Goal: Transaction & Acquisition: Purchase product/service

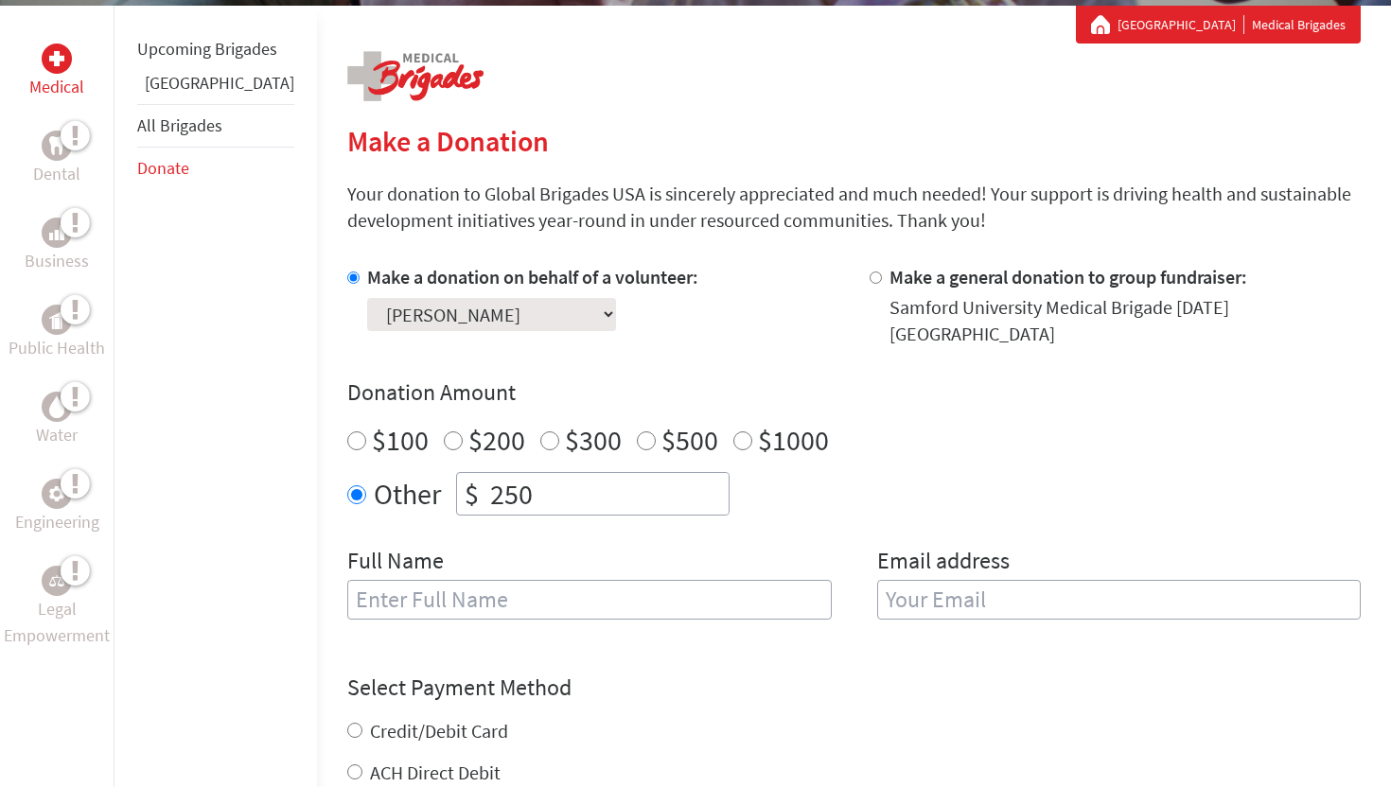
scroll to position [363, 0]
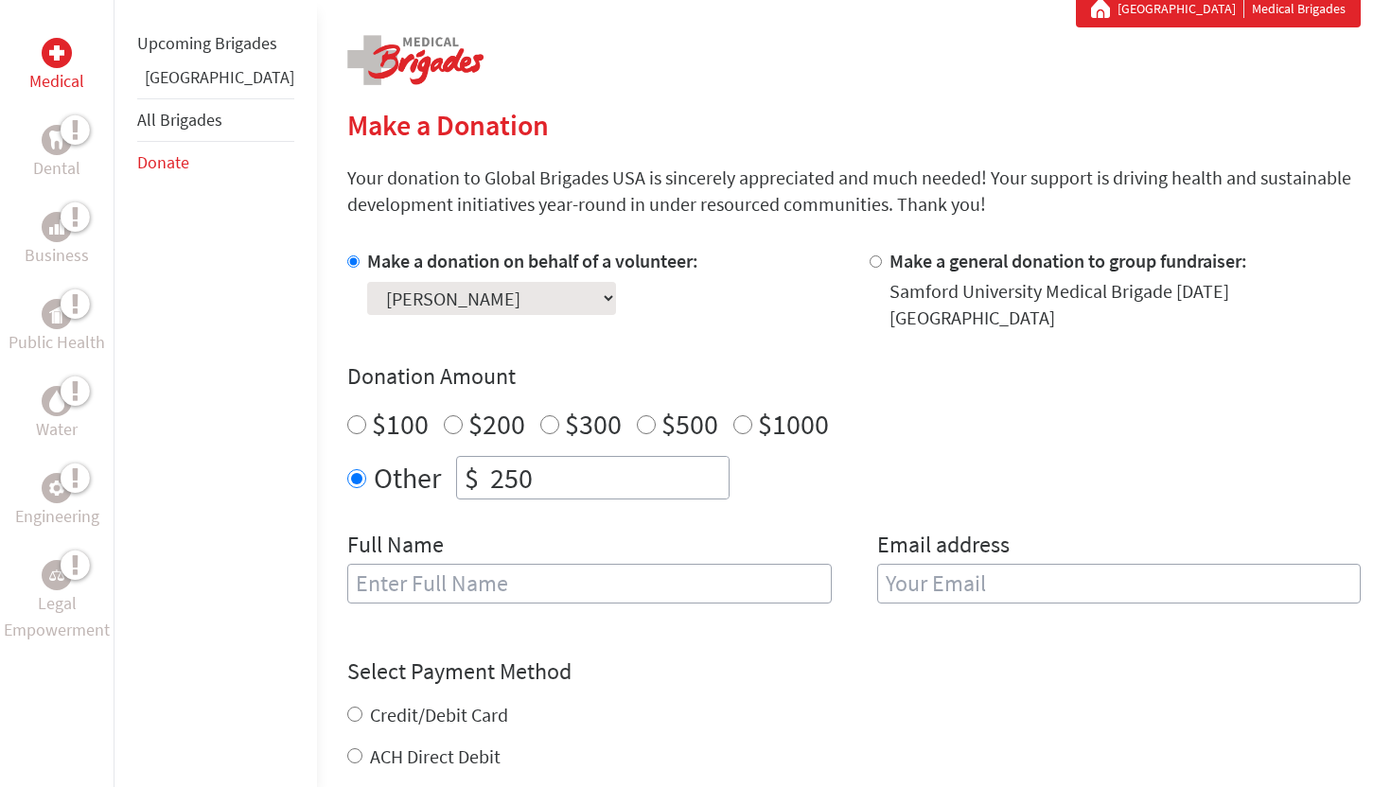
click at [495, 570] on input "text" at bounding box center [589, 584] width 485 height 40
type input "[PERSON_NAME]"
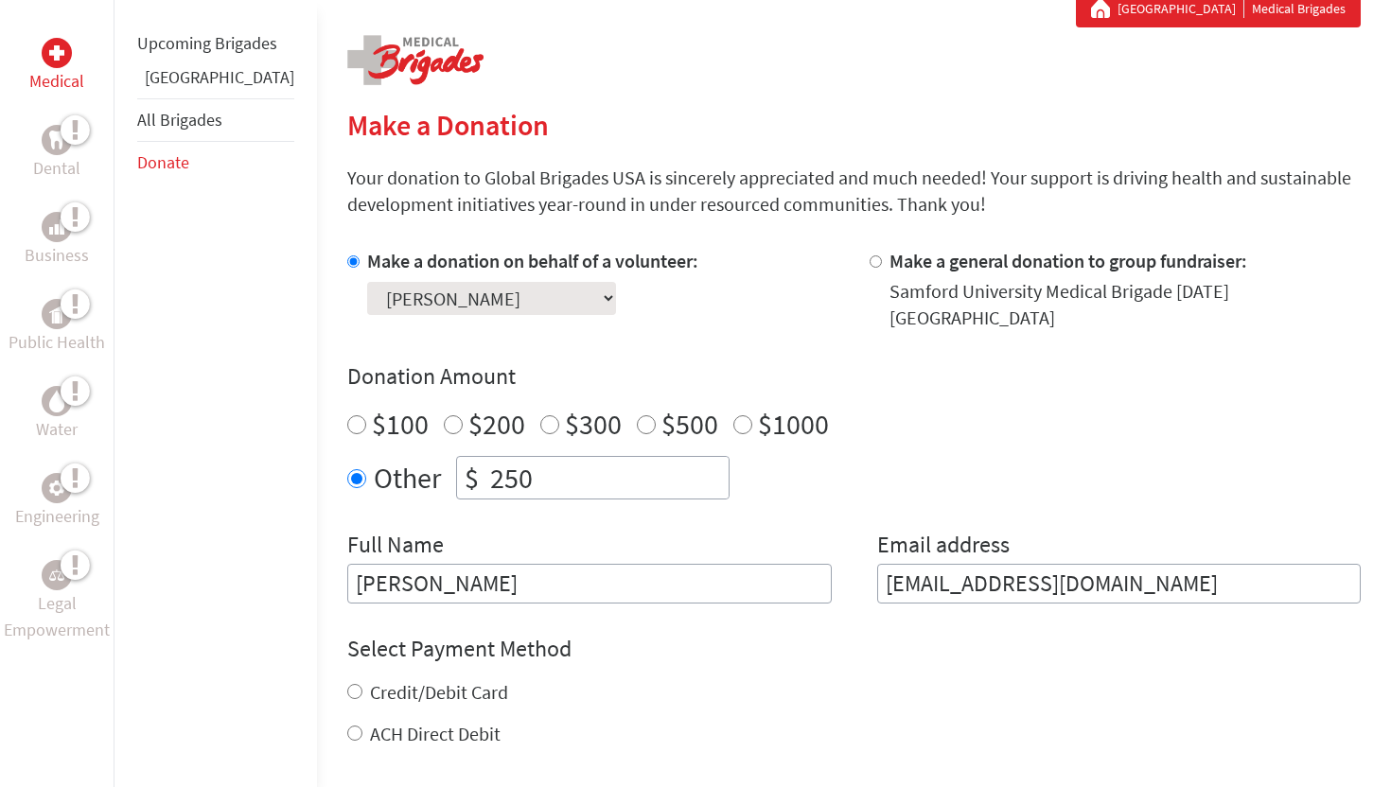
click at [1079, 568] on input "[EMAIL_ADDRESS][DOMAIN_NAME]" at bounding box center [1119, 584] width 485 height 40
type input "[EMAIL_ADDRESS][DOMAIN_NAME]"
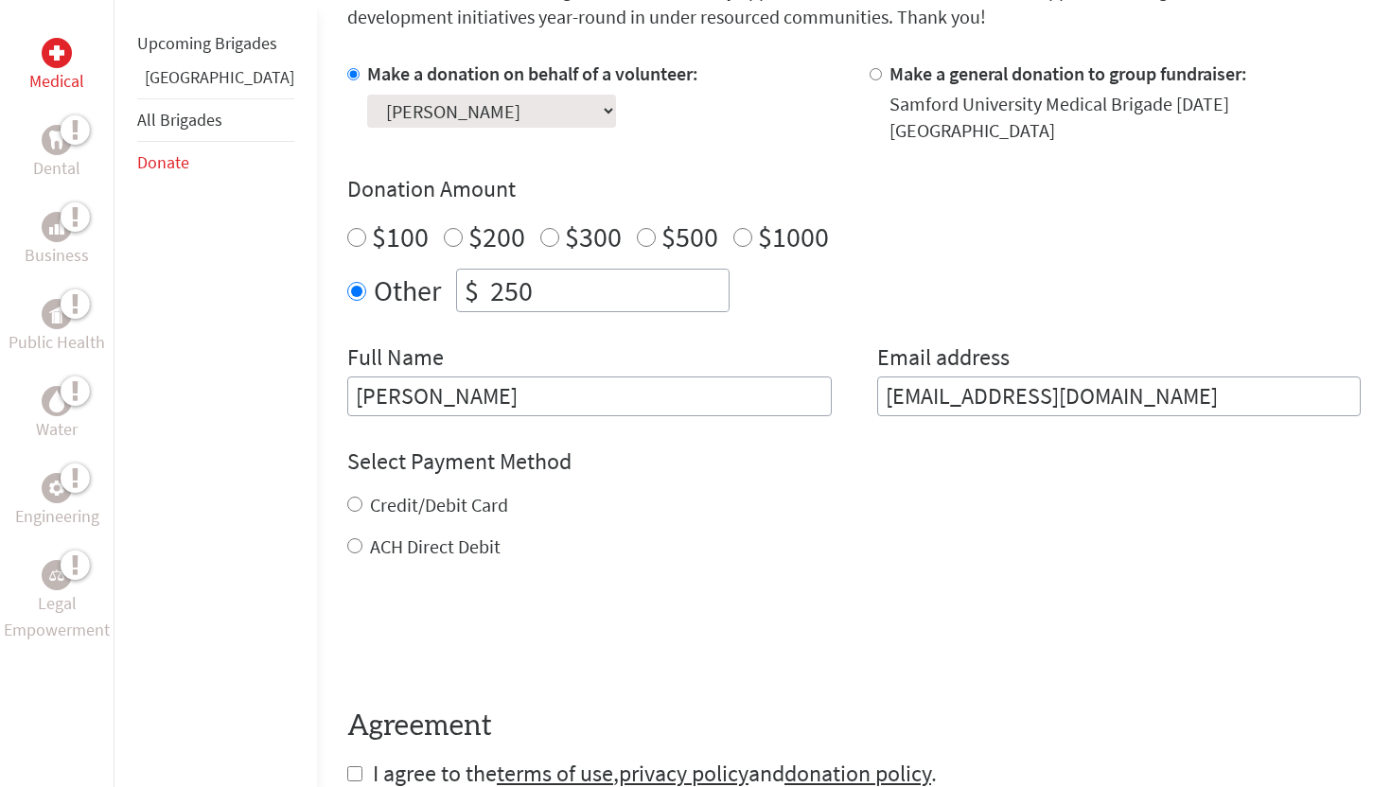
scroll to position [583, 0]
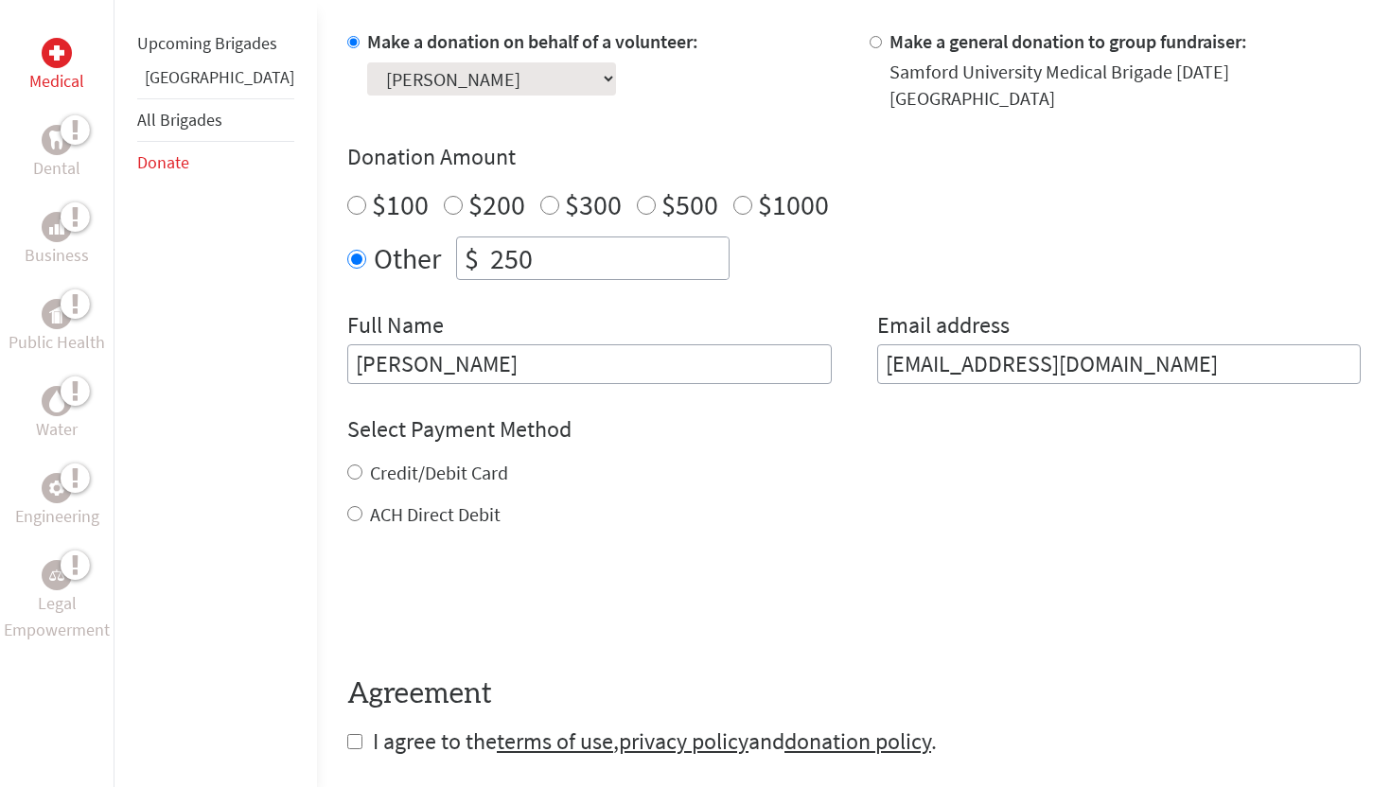
click at [380, 461] on label "Credit/Debit Card" at bounding box center [439, 473] width 138 height 24
click at [362, 465] on input "Credit/Debit Card" at bounding box center [354, 472] width 15 height 15
radio input "true"
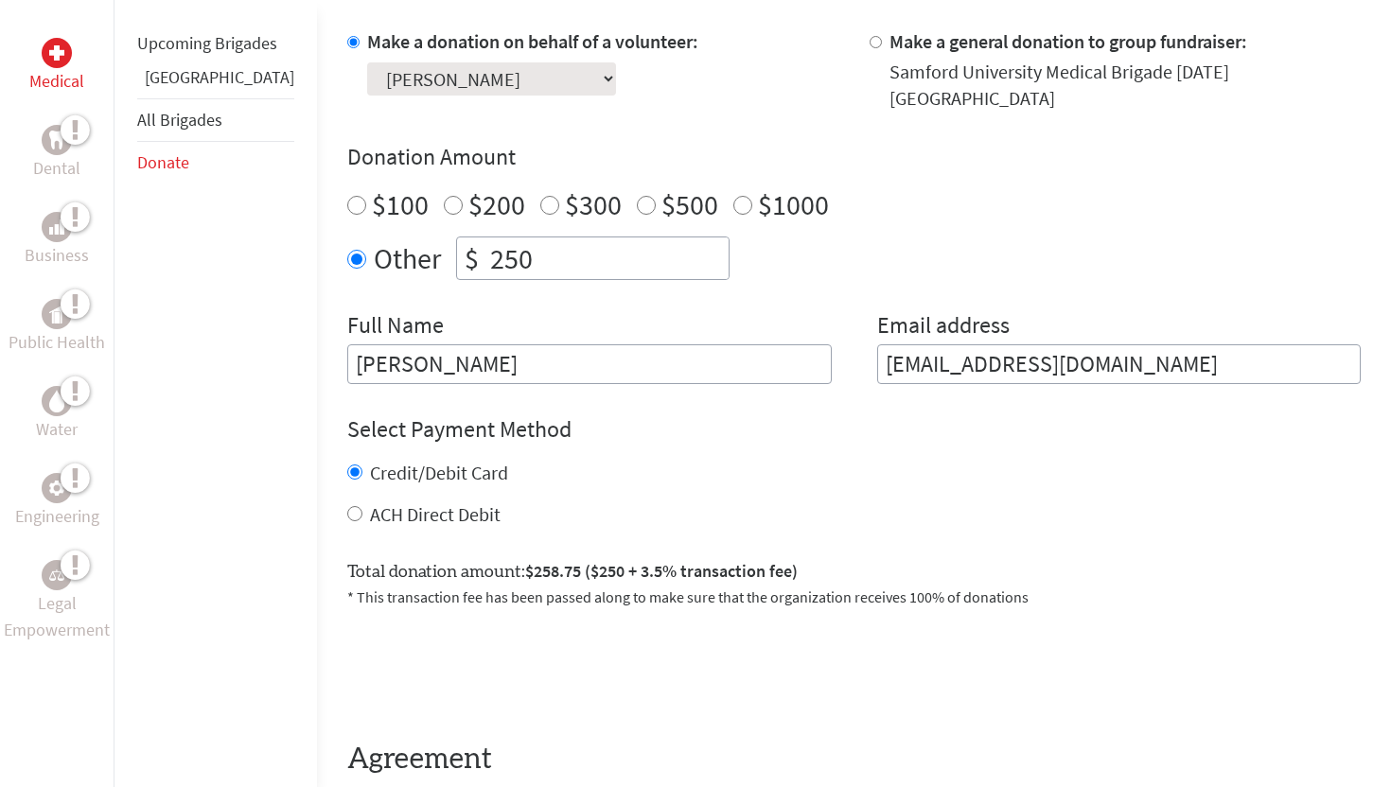
click at [374, 503] on label "ACH Direct Debit" at bounding box center [435, 515] width 131 height 24
click at [362, 506] on input "ACH Direct Debit" at bounding box center [354, 513] width 15 height 15
radio input "true"
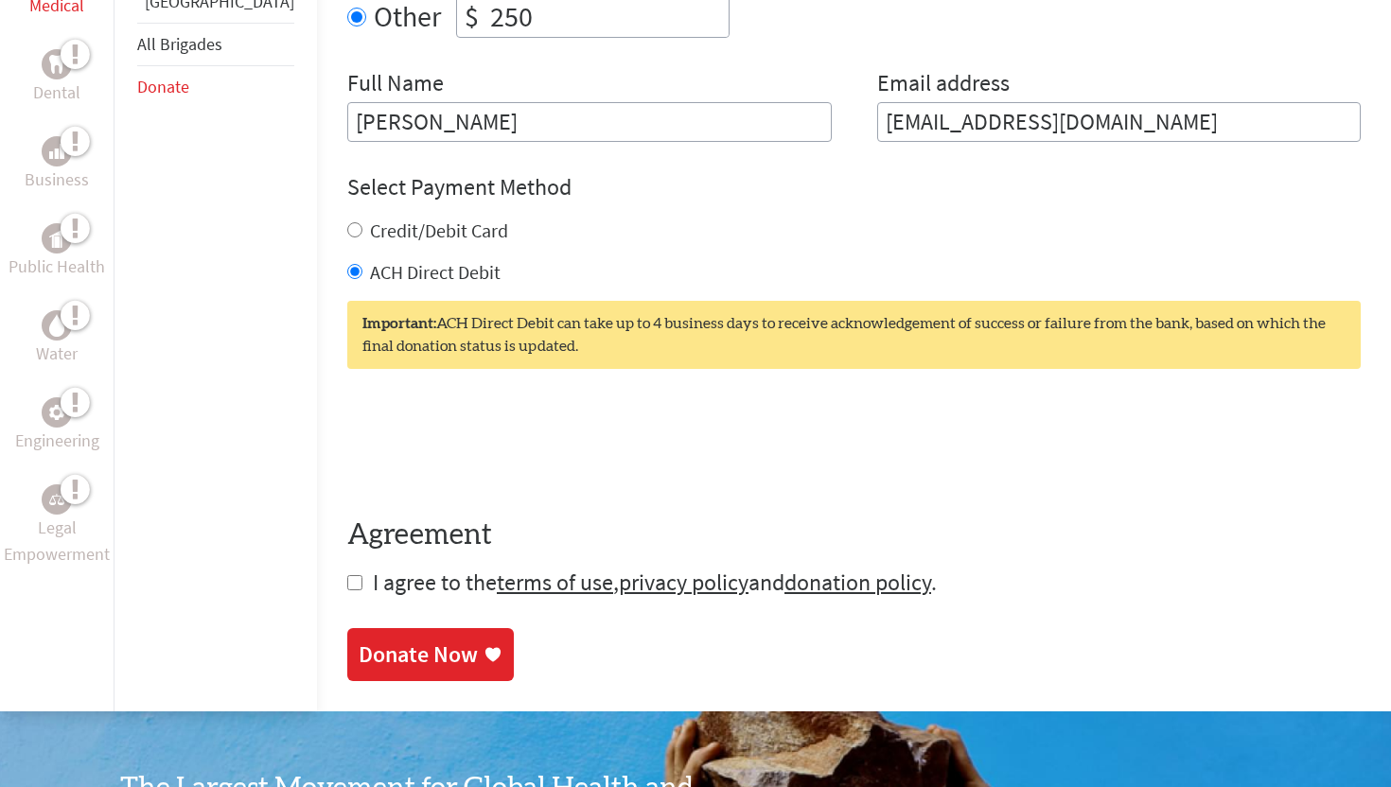
scroll to position [886, 0]
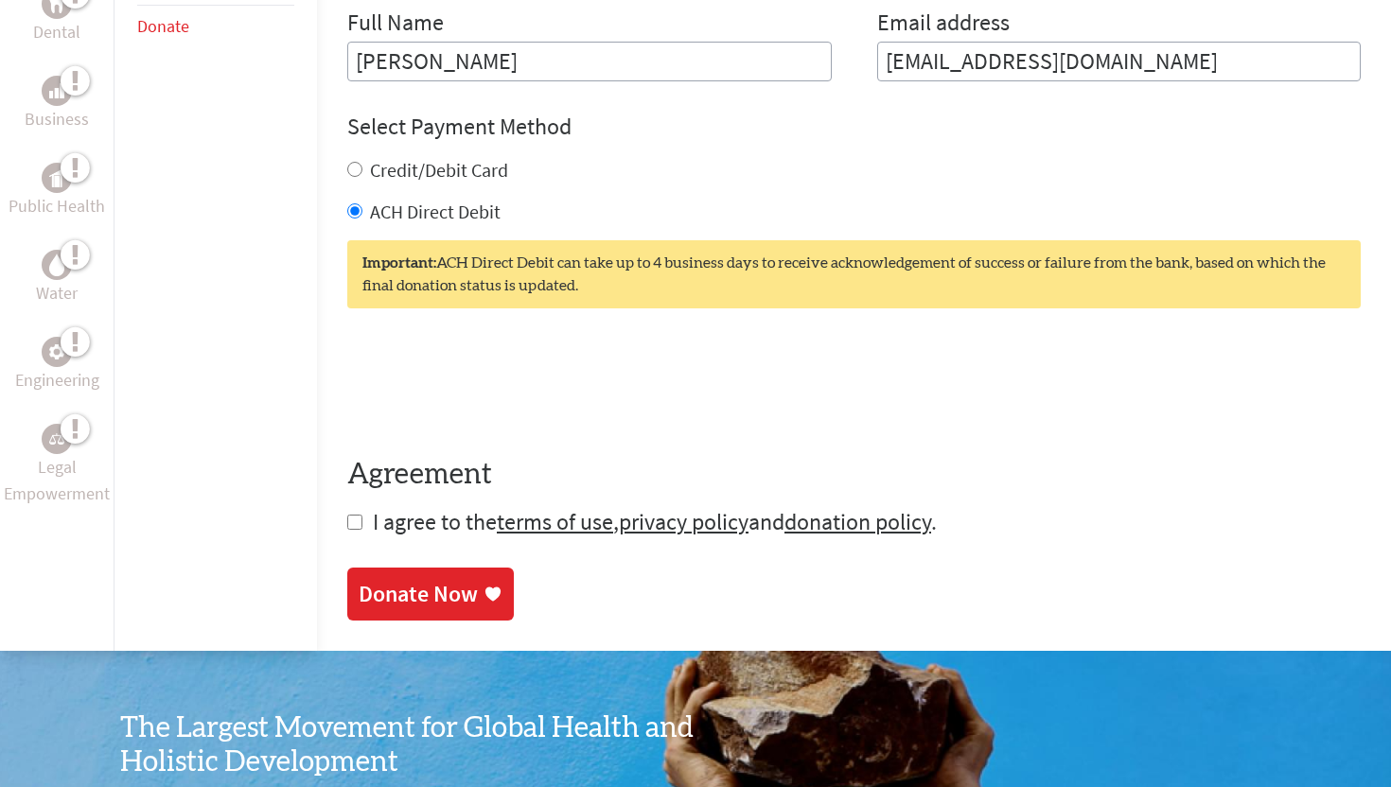
click at [347, 515] on input "checkbox" at bounding box center [354, 522] width 15 height 15
checkbox input "true"
click at [405, 581] on div "Donate Now" at bounding box center [418, 596] width 119 height 30
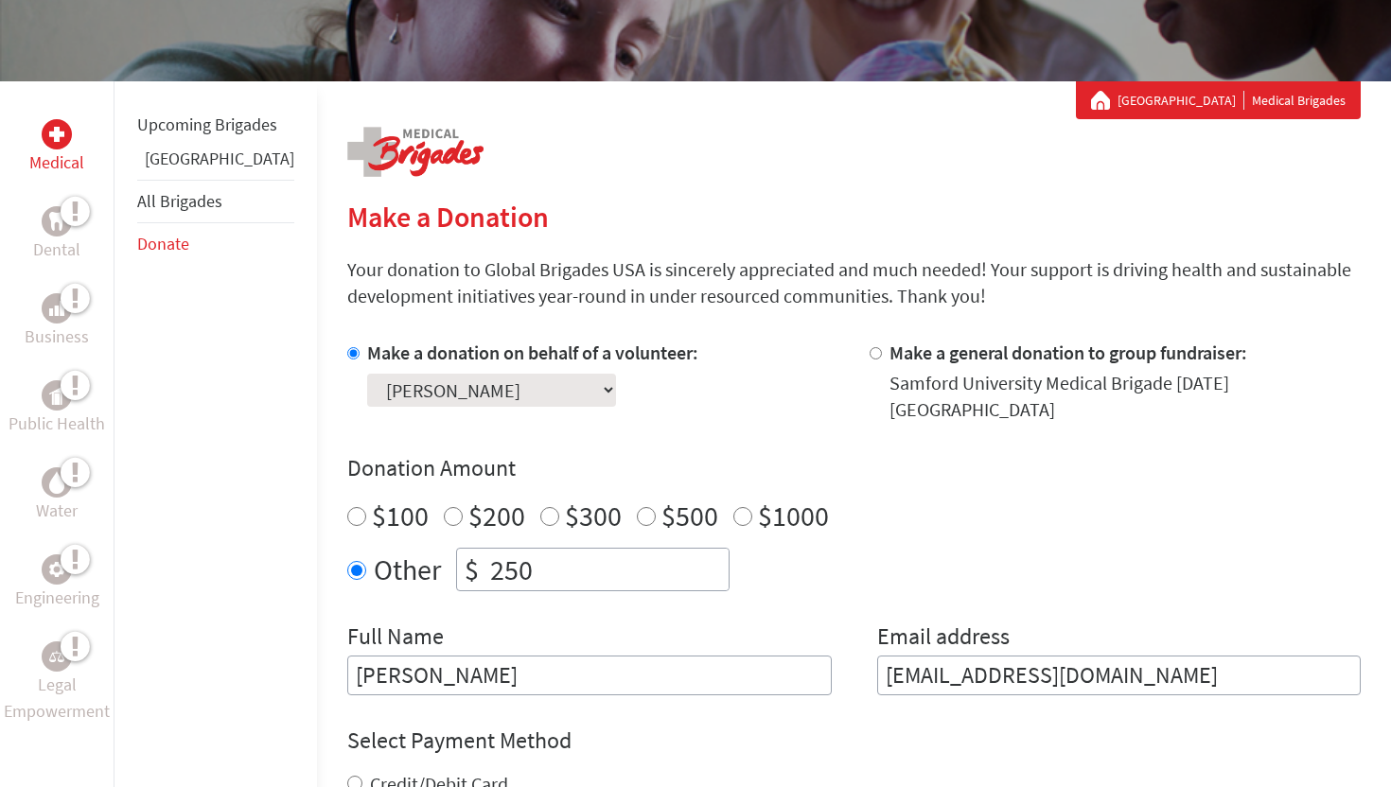
scroll to position [307, 0]
